Goal: Task Accomplishment & Management: Complete application form

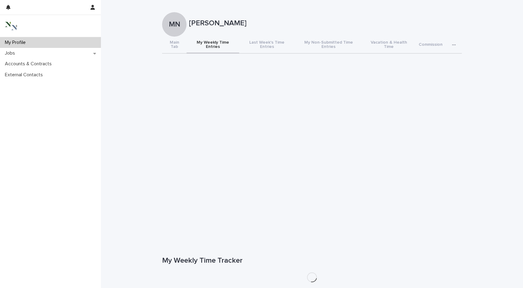
click at [223, 39] on button "My Weekly Time Entries" at bounding box center [212, 45] width 53 height 17
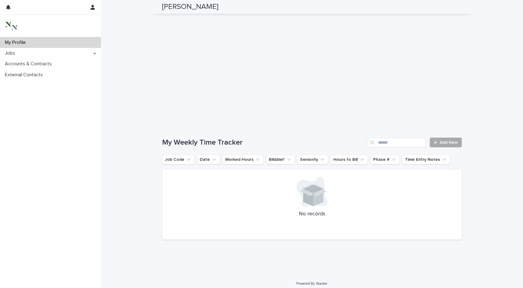
click at [440, 141] on span "Add New" at bounding box center [448, 143] width 18 height 4
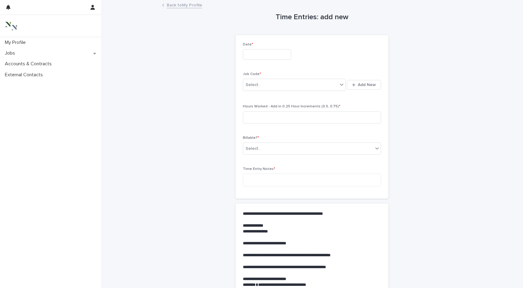
scroll to position [0, 0]
click at [264, 51] on input "text" at bounding box center [267, 54] width 48 height 11
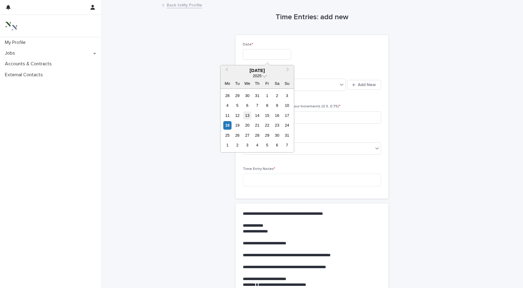
click at [245, 114] on div "13" at bounding box center [247, 116] width 8 height 8
type input "**********"
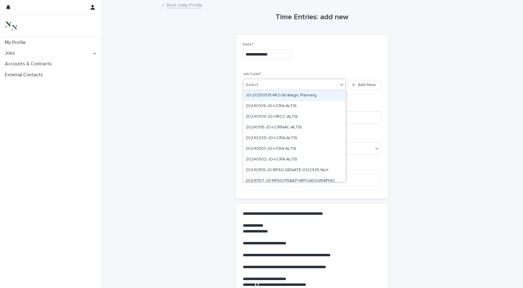
click at [269, 88] on div "Select..." at bounding box center [290, 85] width 94 height 10
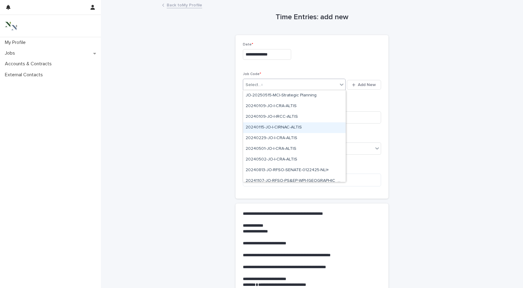
type input "***"
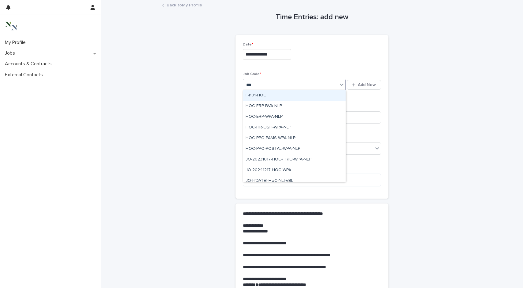
click at [269, 92] on div "F-I101-HOC" at bounding box center [294, 95] width 102 height 11
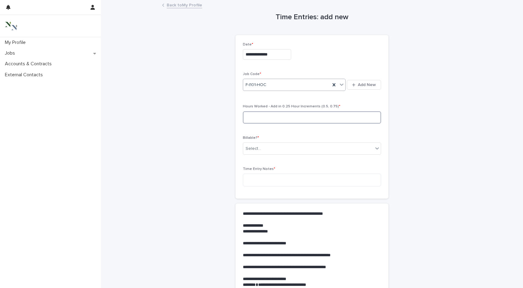
click at [262, 118] on input at bounding box center [312, 118] width 138 height 12
type input "*"
click at [259, 147] on div "Select..." at bounding box center [252, 149] width 15 height 6
click at [259, 160] on div "Yes" at bounding box center [312, 159] width 138 height 11
click at [259, 176] on textarea at bounding box center [312, 180] width 138 height 13
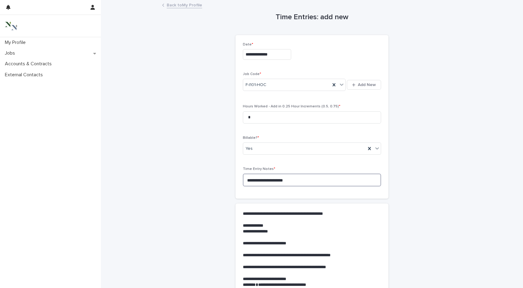
scroll to position [144, 0]
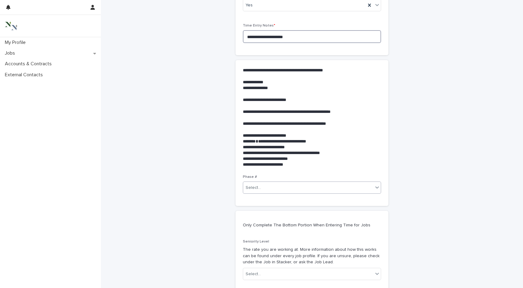
type textarea "**********"
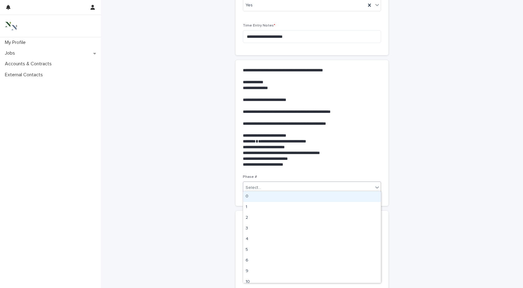
click at [261, 191] on div "Select..." at bounding box center [312, 188] width 138 height 12
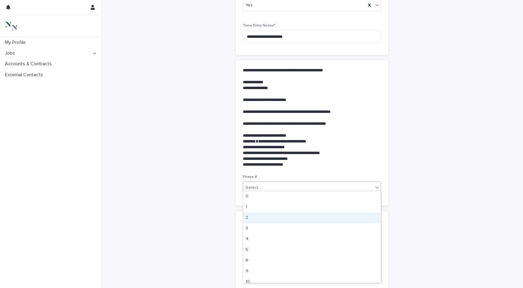
click at [261, 215] on div "2" at bounding box center [312, 218] width 138 height 11
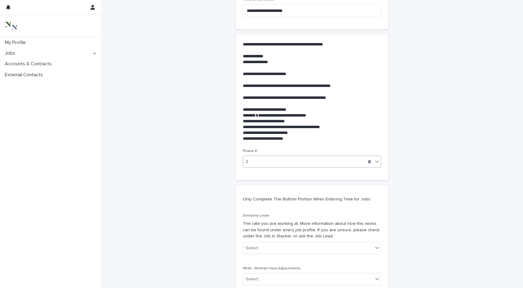
scroll to position [193, 0]
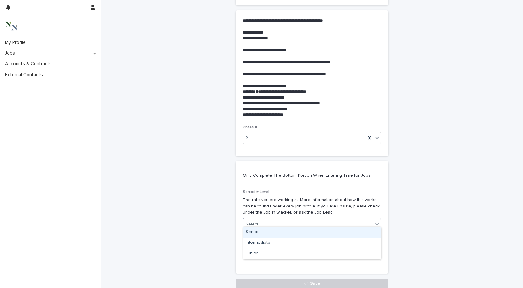
click at [264, 218] on div "Select..." at bounding box center [312, 224] width 138 height 12
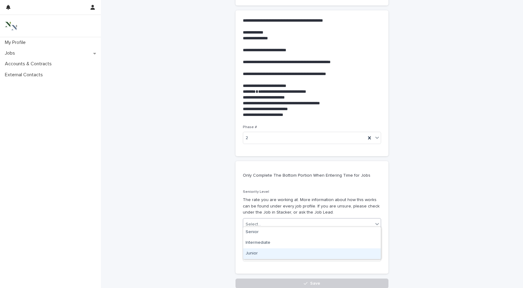
click at [261, 251] on div "Junior" at bounding box center [312, 254] width 138 height 11
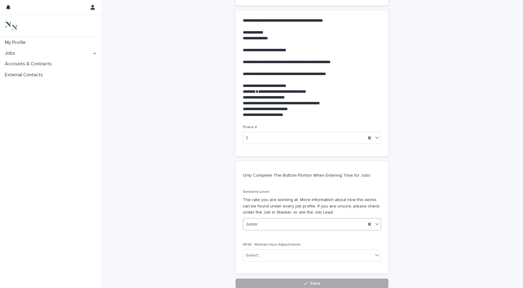
click at [261, 283] on button "Save" at bounding box center [311, 284] width 153 height 10
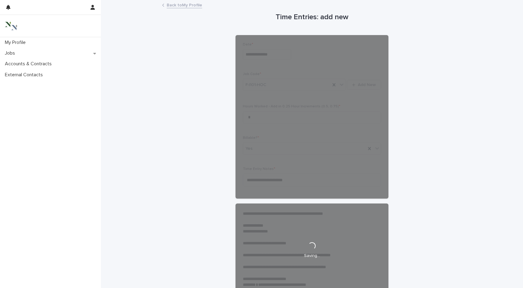
scroll to position [0, 0]
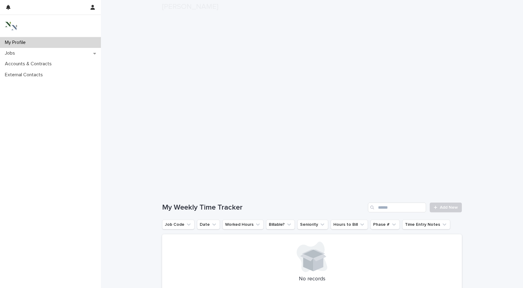
scroll to position [65, 0]
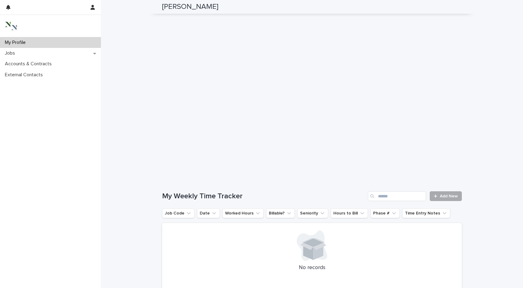
click at [450, 194] on span "Add New" at bounding box center [448, 196] width 18 height 4
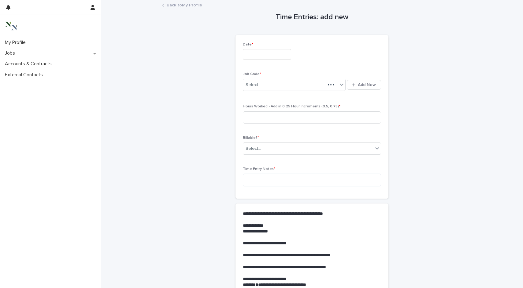
click at [273, 58] on input "text" at bounding box center [267, 54] width 48 height 11
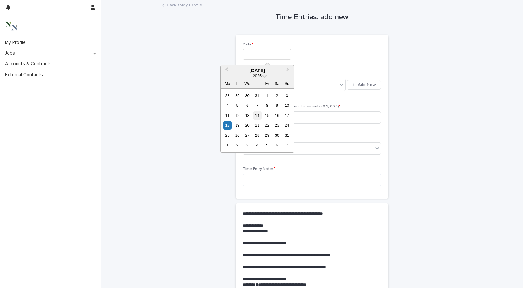
click at [260, 115] on div "14" at bounding box center [257, 116] width 8 height 8
type input "**********"
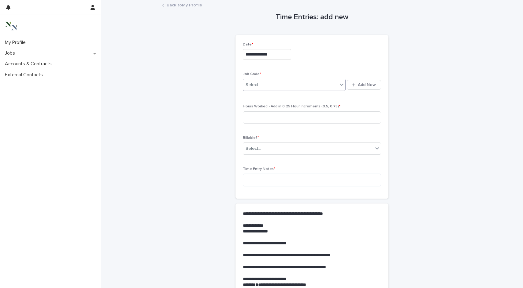
click at [261, 89] on div "Select..." at bounding box center [294, 85] width 103 height 12
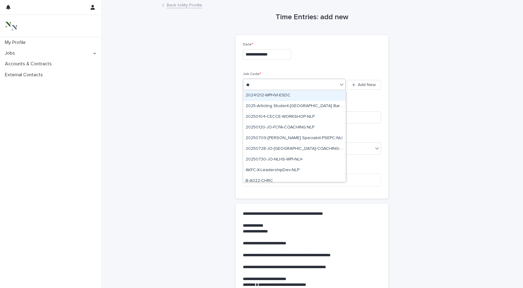
type input "***"
click at [267, 93] on div "F-I101-HOC" at bounding box center [294, 95] width 102 height 11
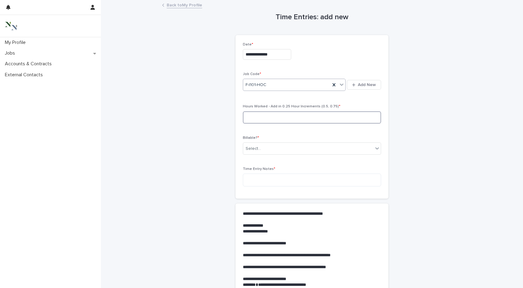
click at [270, 122] on input at bounding box center [312, 118] width 138 height 12
type input "***"
click at [269, 144] on div "Select..." at bounding box center [308, 149] width 130 height 10
click at [267, 163] on div "Yes" at bounding box center [312, 159] width 138 height 11
click at [263, 178] on textarea at bounding box center [312, 180] width 138 height 13
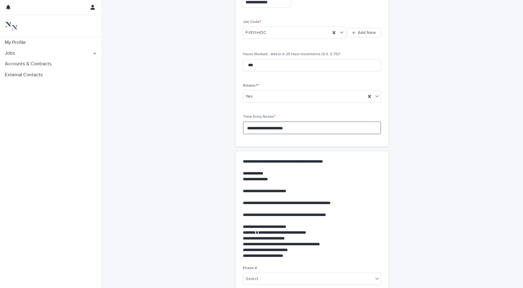
scroll to position [91, 0]
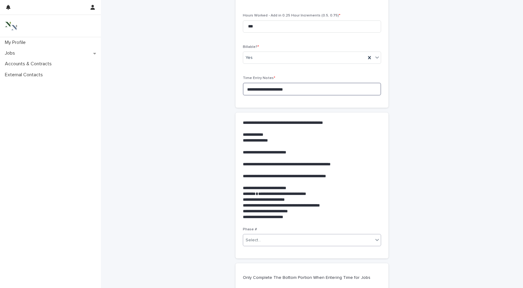
type textarea "**********"
click at [273, 236] on div "Select..." at bounding box center [308, 241] width 130 height 10
click at [265, 266] on div "2" at bounding box center [312, 271] width 138 height 11
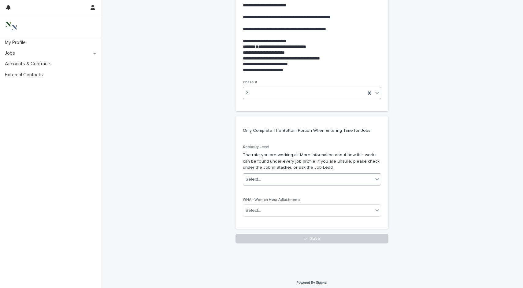
scroll to position [238, 0]
click at [287, 178] on div "Select..." at bounding box center [308, 180] width 130 height 10
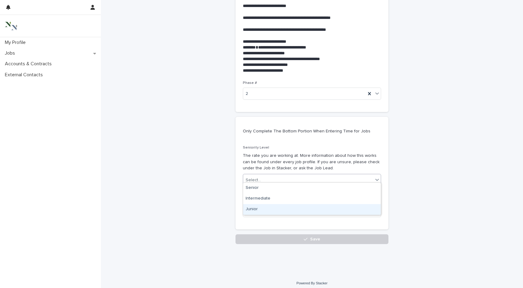
click at [282, 208] on div "Junior" at bounding box center [312, 209] width 138 height 11
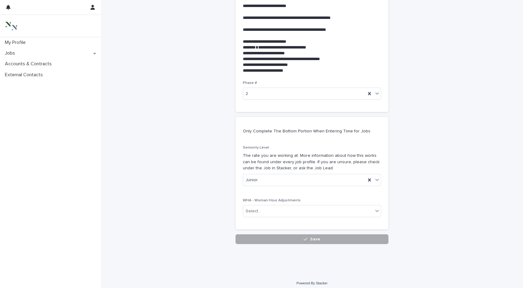
click at [282, 237] on button "Save" at bounding box center [311, 240] width 153 height 10
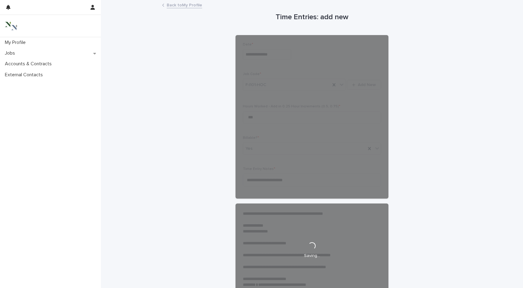
scroll to position [0, 0]
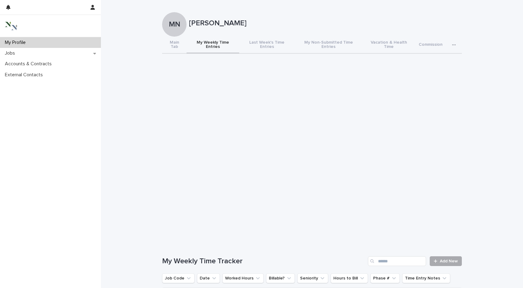
click at [448, 259] on span "Add New" at bounding box center [448, 261] width 18 height 4
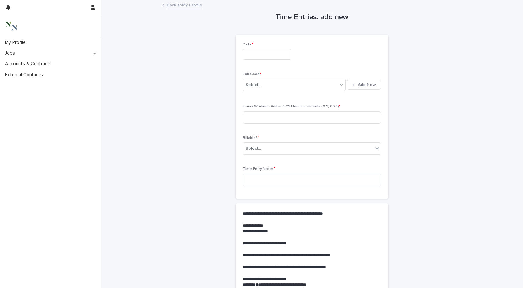
click at [279, 52] on input "text" at bounding box center [267, 54] width 48 height 11
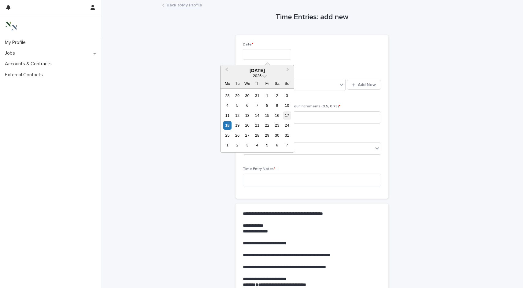
click at [286, 116] on div "17" at bounding box center [287, 116] width 8 height 8
type input "**********"
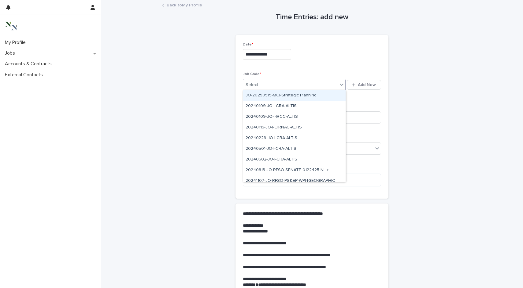
click at [274, 81] on div "Select..." at bounding box center [290, 85] width 94 height 10
type input "****"
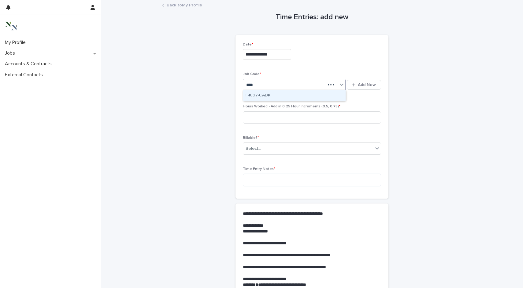
click at [273, 91] on div "F-I097-CADK" at bounding box center [294, 95] width 102 height 11
click at [272, 114] on input at bounding box center [312, 118] width 138 height 12
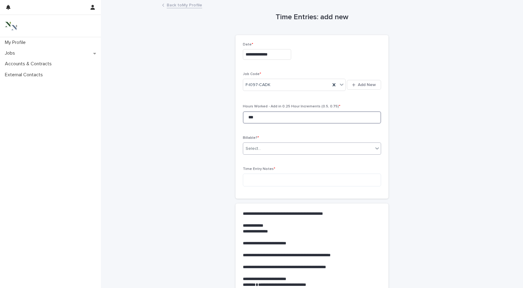
type input "***"
click at [264, 143] on div "Select..." at bounding box center [312, 149] width 138 height 12
click at [260, 160] on div "Yes" at bounding box center [312, 159] width 138 height 11
click at [258, 179] on textarea at bounding box center [312, 180] width 138 height 13
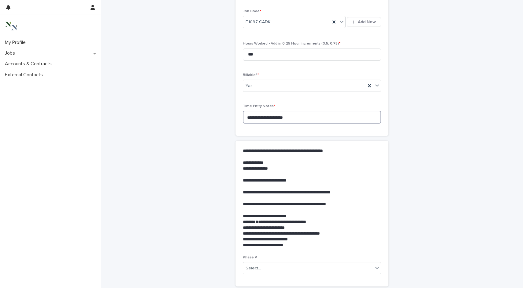
scroll to position [97, 0]
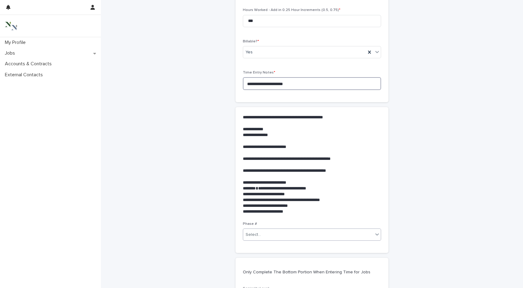
type textarea "**********"
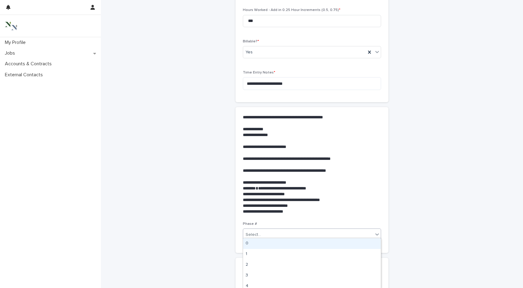
click at [267, 237] on div "Select..." at bounding box center [312, 235] width 138 height 12
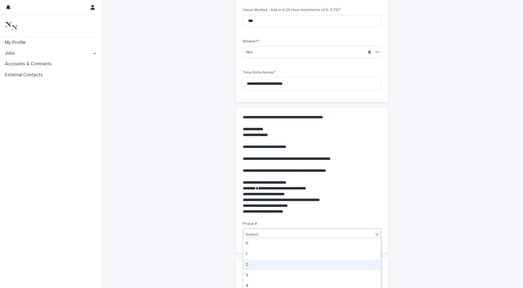
click at [260, 264] on div "2" at bounding box center [312, 265] width 138 height 11
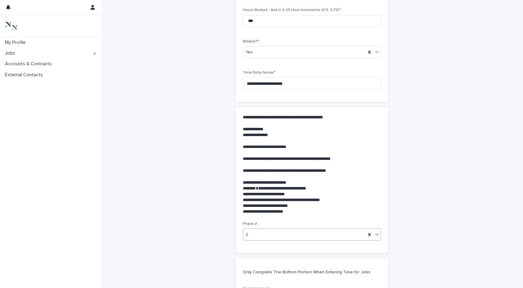
scroll to position [206, 0]
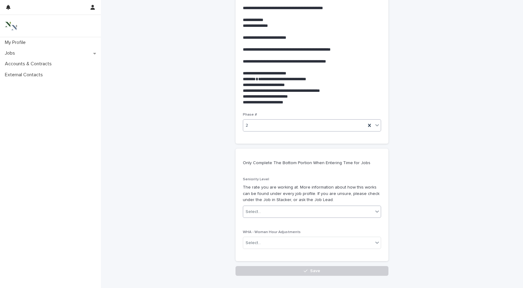
click at [274, 208] on div "Select..." at bounding box center [308, 212] width 130 height 10
click at [262, 240] on div "Junior" at bounding box center [312, 241] width 138 height 11
click at [262, 268] on button "Save" at bounding box center [311, 271] width 153 height 10
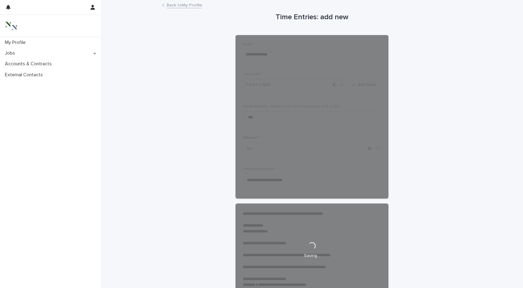
scroll to position [0, 0]
